Goal: Information Seeking & Learning: Learn about a topic

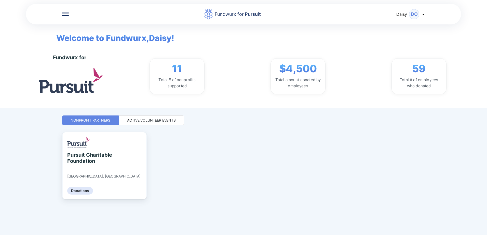
click at [275, 148] on div "Fundwurx for Pursuit Daisy DO Welcome to Fundwurx, [PERSON_NAME] ! Fundwurx for…" at bounding box center [243, 117] width 487 height 235
click at [160, 123] on div "Active Volunteer Events" at bounding box center [151, 120] width 49 height 5
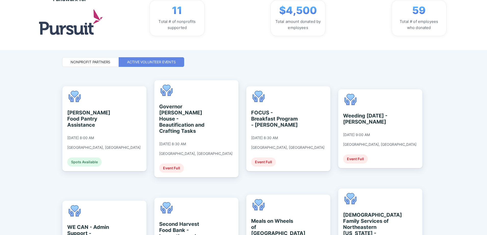
scroll to position [68, 0]
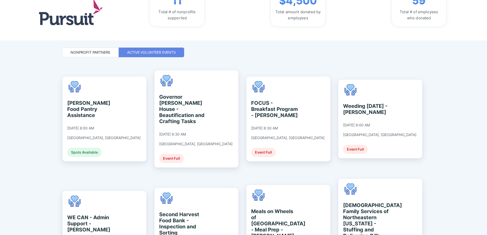
click at [275, 77] on div "Fundwurx for Pursuit Daisy DO Welcome to Fundwurx, [PERSON_NAME] ! Fundwurx for…" at bounding box center [243, 117] width 487 height 235
drag, startPoint x: 486, startPoint y: 70, endPoint x: 487, endPoint y: 101, distance: 31.8
click at [275, 96] on html "Fundwurx for Pursuit Daisy DO Welcome to Fundwurx, [PERSON_NAME] ! Fundwurx for…" at bounding box center [243, 117] width 487 height 235
click at [275, 148] on div "Fundwurx for Pursuit Daisy DO Welcome to Fundwurx, [PERSON_NAME] ! Fundwurx for…" at bounding box center [243, 117] width 487 height 235
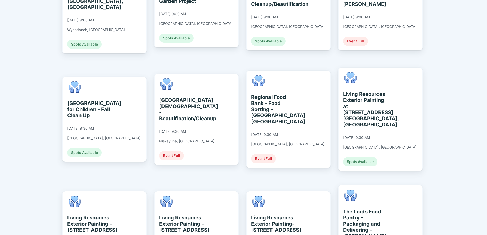
scroll to position [416, 0]
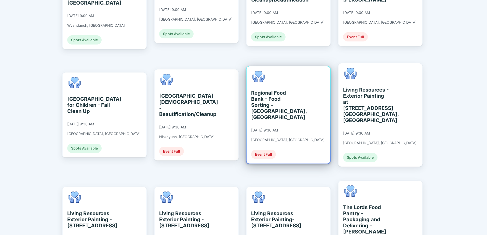
click at [267, 90] on div "Regional Food Bank - Food Sorting - [GEOGRAPHIC_DATA], [GEOGRAPHIC_DATA]" at bounding box center [274, 105] width 47 height 31
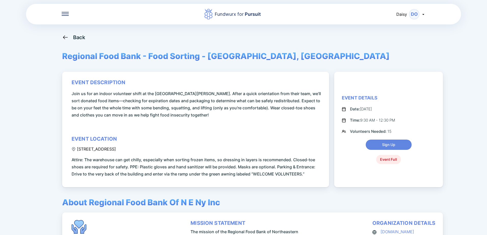
click at [64, 37] on icon at bounding box center [65, 37] width 6 height 6
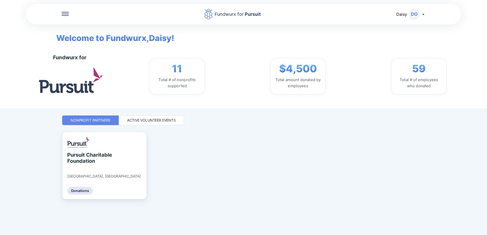
click at [160, 121] on div "Active Volunteer Events" at bounding box center [151, 120] width 49 height 5
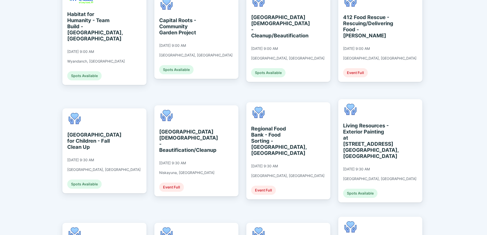
scroll to position [382, 0]
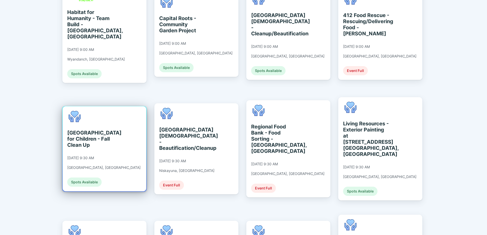
click at [82, 130] on div "[GEOGRAPHIC_DATA] for Children - Fall Clean Up" at bounding box center [90, 139] width 47 height 18
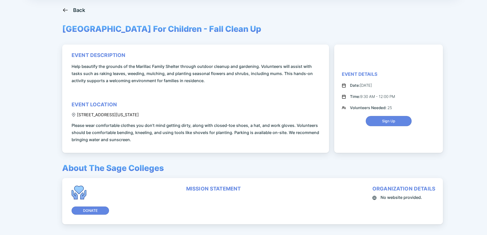
scroll to position [25, 0]
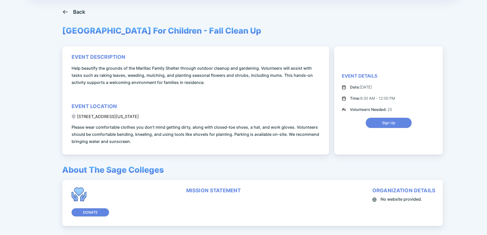
click at [30, 148] on div "Fundwurx for Pursuit Daisy DO Back [GEOGRAPHIC_DATA] For Children - Fall Clean …" at bounding box center [243, 117] width 487 height 235
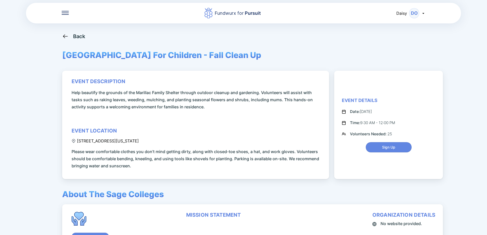
scroll to position [0, 0]
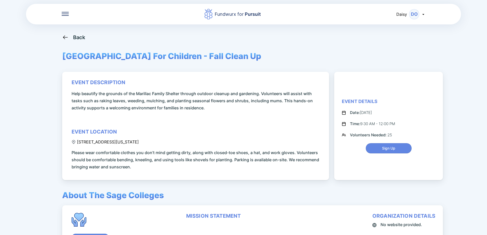
click at [78, 39] on div "Back" at bounding box center [79, 37] width 12 height 6
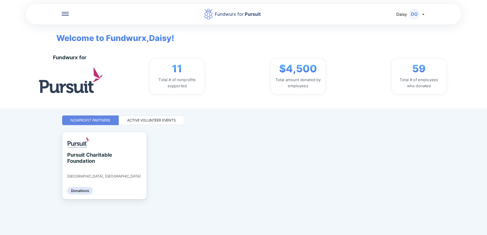
click at [173, 125] on div "Active Volunteer Events" at bounding box center [151, 121] width 65 height 10
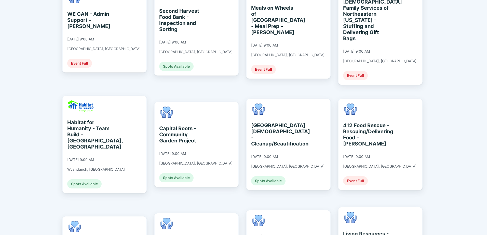
scroll to position [280, 0]
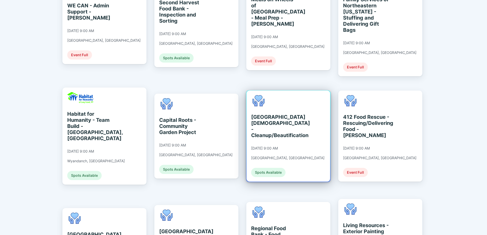
click at [273, 114] on div "[GEOGRAPHIC_DATA][DEMOGRAPHIC_DATA] - Cleanup/Beautification" at bounding box center [274, 126] width 47 height 24
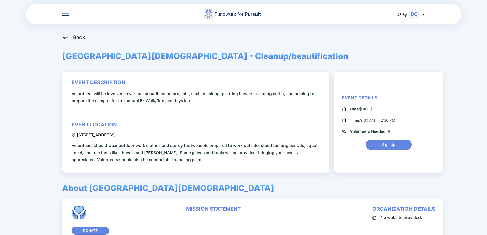
click at [69, 39] on div "Back" at bounding box center [73, 37] width 23 height 6
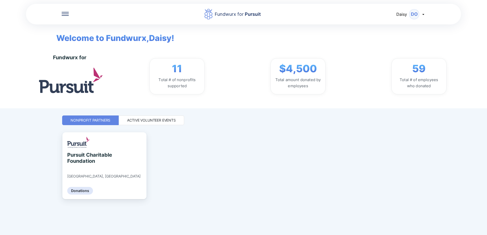
click at [151, 119] on div "Active Volunteer Events" at bounding box center [151, 120] width 49 height 5
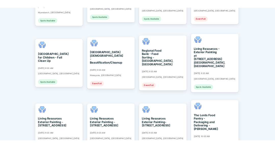
scroll to position [424, 0]
